Goal: Information Seeking & Learning: Learn about a topic

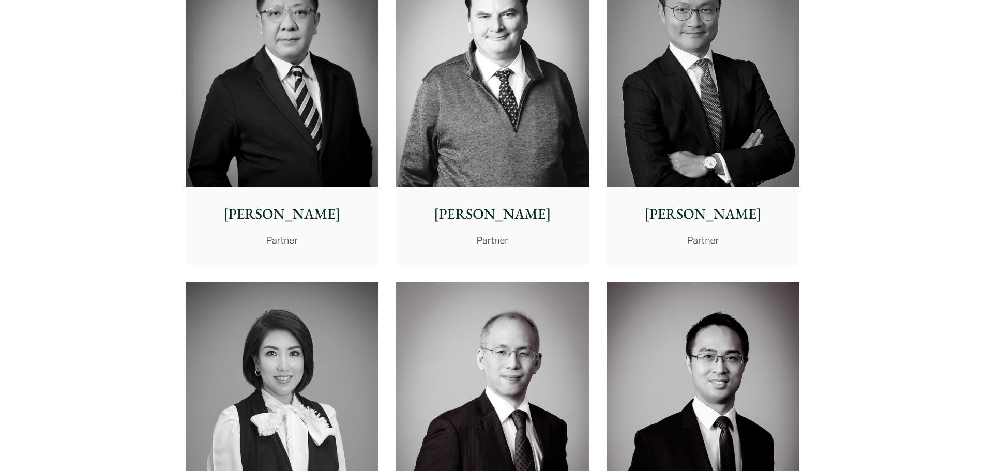
scroll to position [724, 0]
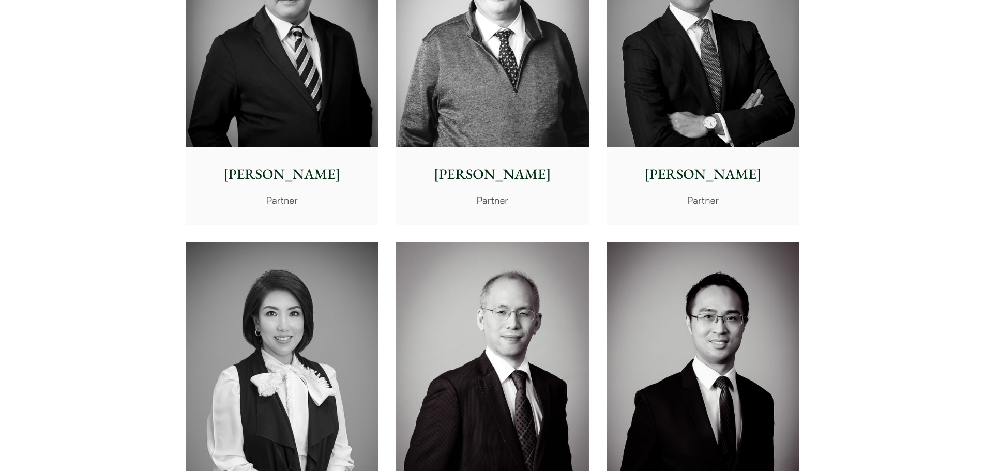
click at [473, 120] on img at bounding box center [492, 26] width 193 height 241
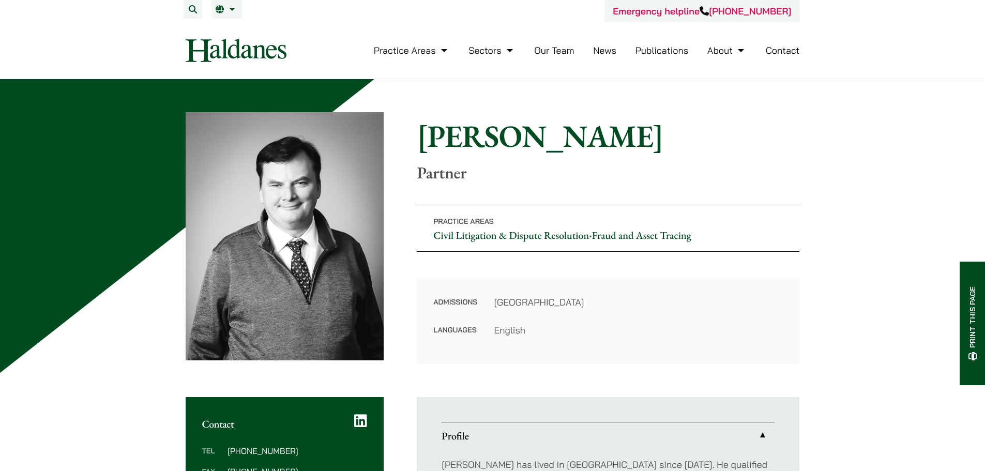
scroll to position [414, 0]
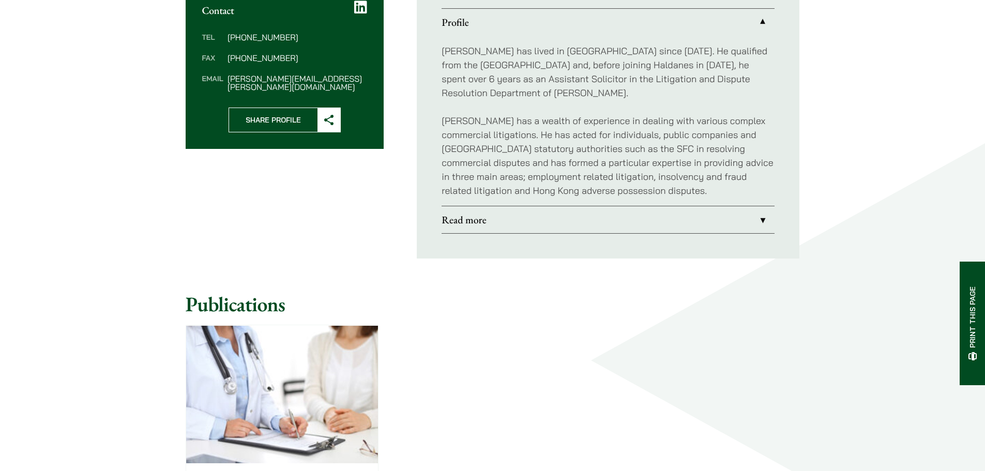
click at [605, 217] on link "Read more" at bounding box center [608, 219] width 333 height 27
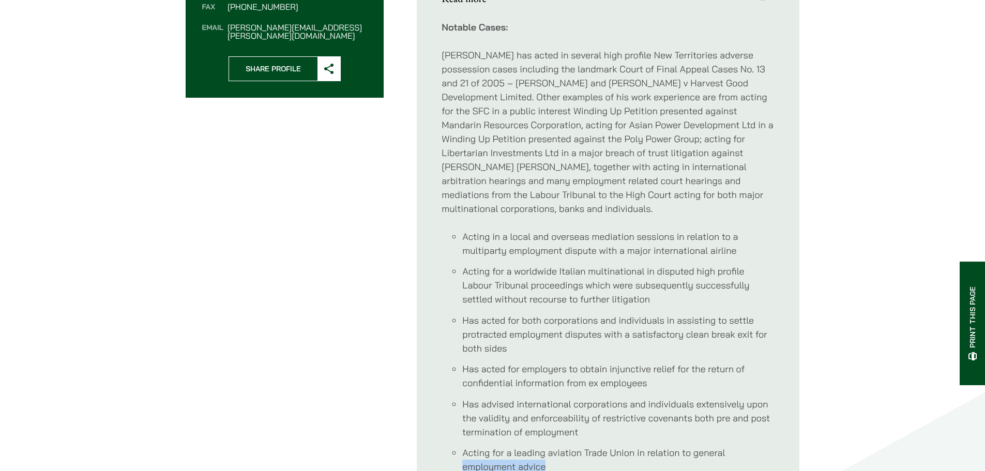
scroll to position [483, 0]
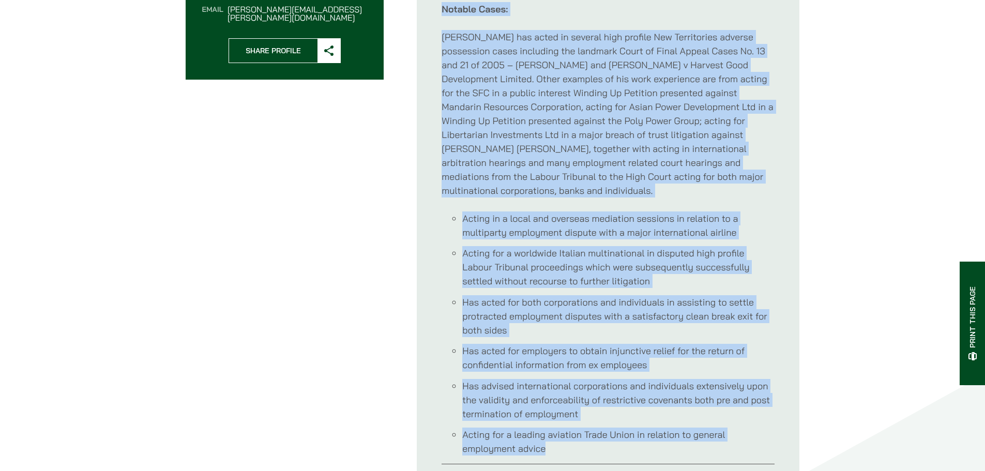
drag, startPoint x: 557, startPoint y: 250, endPoint x: 430, endPoint y: 10, distance: 271.6
click at [430, 10] on ul "Profile Patrick has lived in Hong Kong since 1972. He qualified from the Univer…" at bounding box center [608, 202] width 383 height 576
copy div "Notable Cases: Patrick has acted in several high profile New Territories advers…"
click at [239, 253] on div "Contact Tel (852) 2230 2881 Fax (852) 2845 1637 Email patrick.rattigan@haldanes…" at bounding box center [493, 202] width 614 height 576
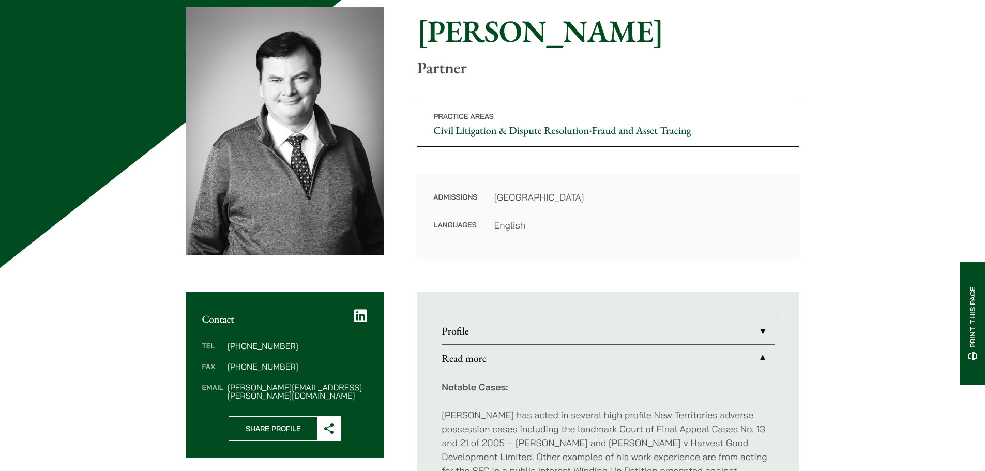
scroll to position [0, 0]
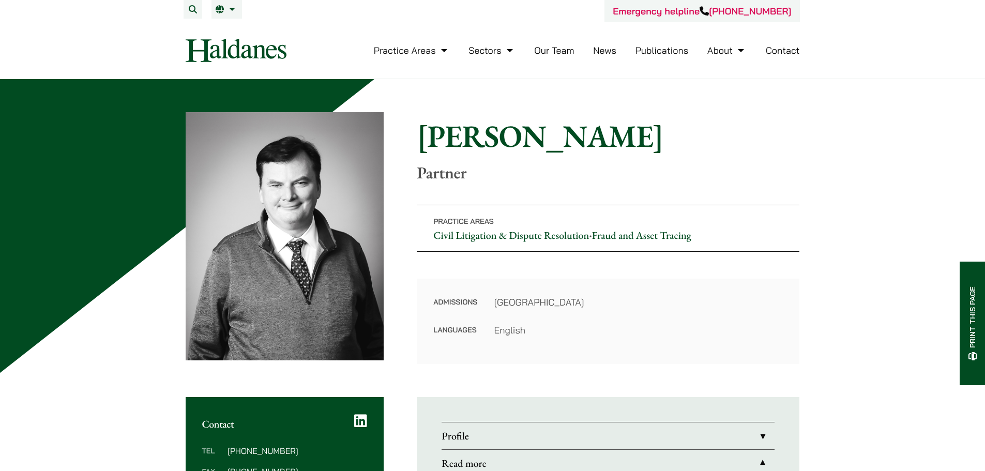
drag, startPoint x: 293, startPoint y: 197, endPoint x: 461, endPoint y: 132, distance: 180.2
click at [472, 127] on h1 "[PERSON_NAME]" at bounding box center [608, 135] width 383 height 37
drag, startPoint x: 418, startPoint y: 138, endPoint x: 614, endPoint y: 137, distance: 195.5
click at [614, 137] on h1 "[PERSON_NAME]" at bounding box center [608, 135] width 383 height 37
click at [638, 180] on p "Partner" at bounding box center [608, 173] width 383 height 20
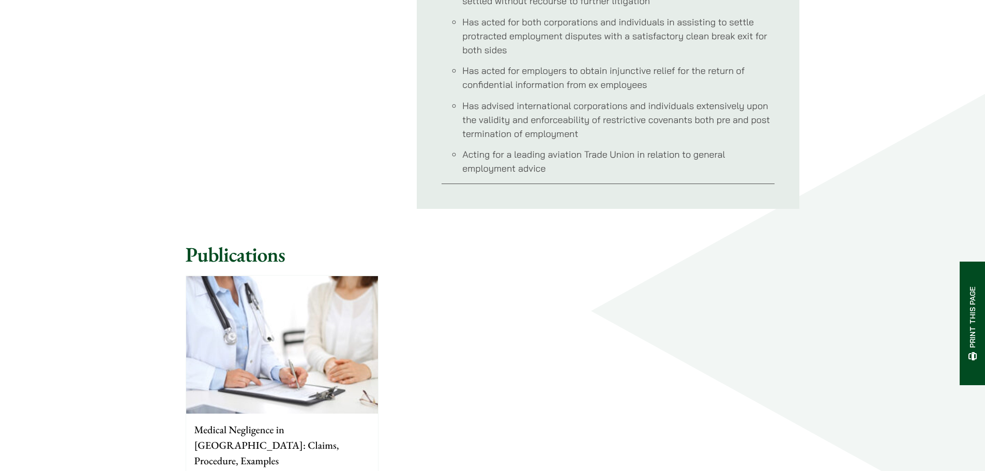
scroll to position [827, 0]
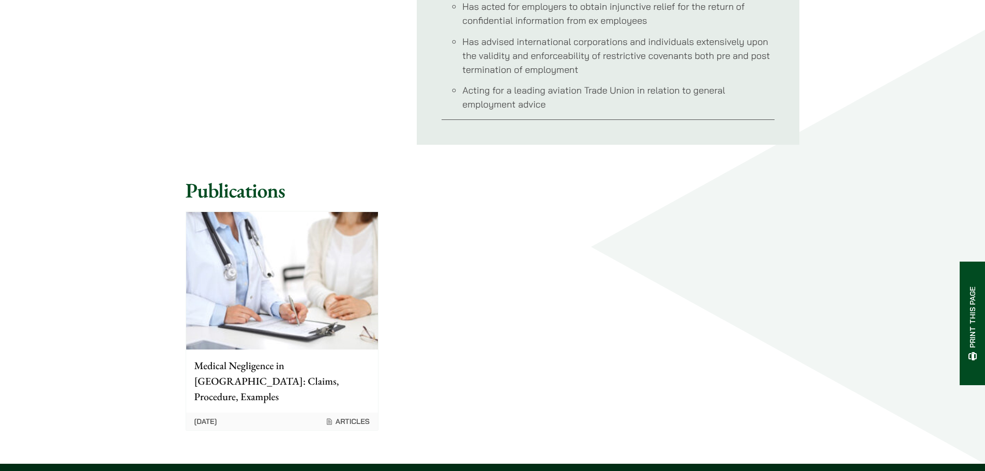
drag, startPoint x: 73, startPoint y: 282, endPoint x: 84, endPoint y: 294, distance: 16.1
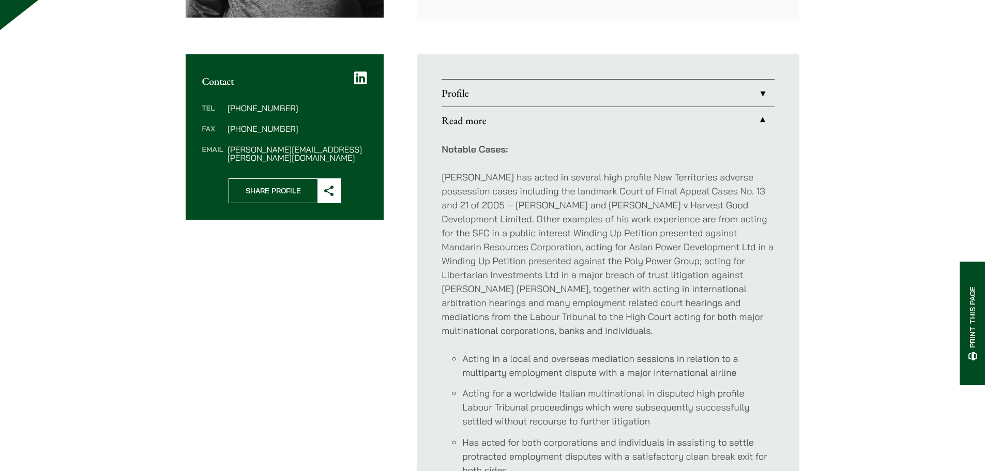
scroll to position [103, 0]
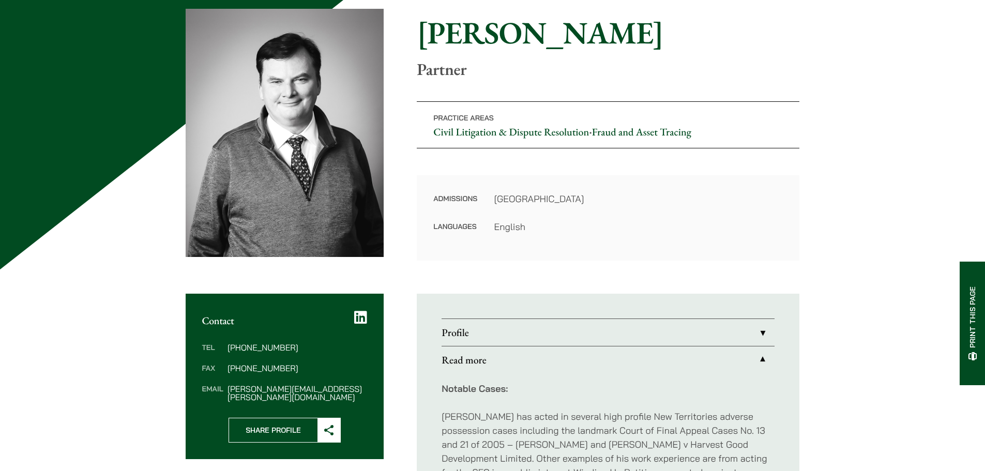
click at [698, 331] on link "Profile" at bounding box center [608, 332] width 333 height 27
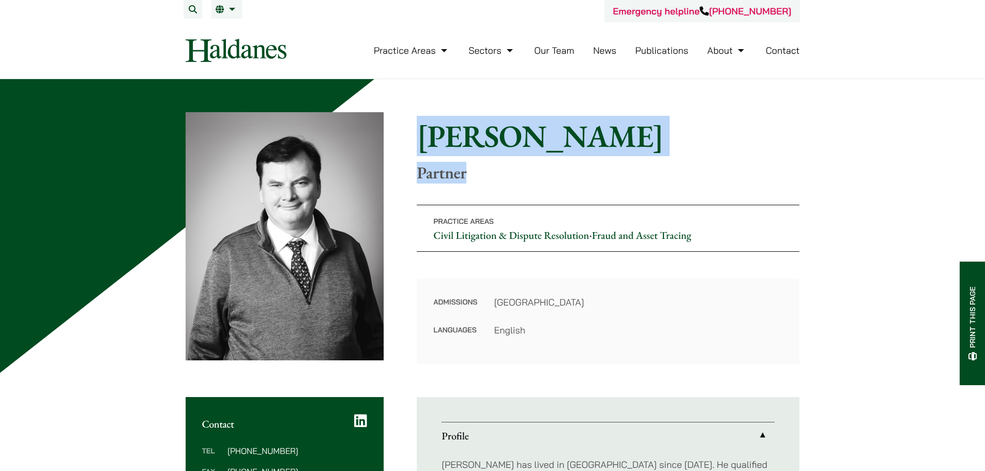
drag, startPoint x: 457, startPoint y: 172, endPoint x: 419, endPoint y: 122, distance: 63.2
click at [419, 122] on div "Home » Lawyers » Patrick Rattigan Patrick Rattigan Partner" at bounding box center [608, 149] width 383 height 65
click at [607, 165] on p "Partner" at bounding box center [608, 173] width 383 height 20
